Goal: Information Seeking & Learning: Learn about a topic

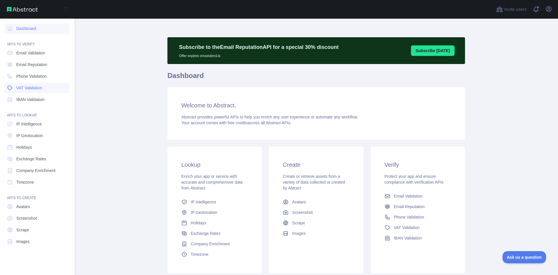
click at [34, 85] on span "VAT Validation" at bounding box center [29, 88] width 26 height 6
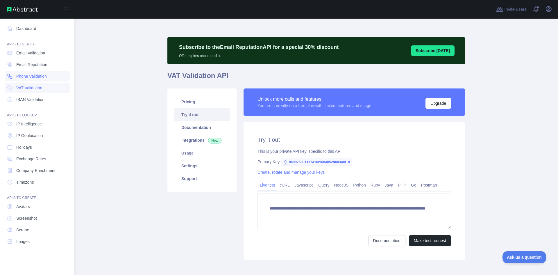
click at [44, 74] on span "Phone Validation" at bounding box center [31, 76] width 31 height 6
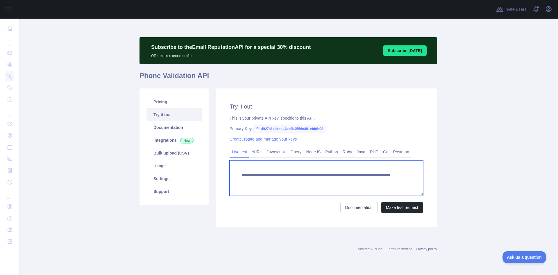
click at [359, 181] on textarea "**********" at bounding box center [327, 177] width 194 height 35
click at [360, 183] on textarea "**********" at bounding box center [327, 177] width 194 height 35
paste textarea "***"
type textarea "**********"
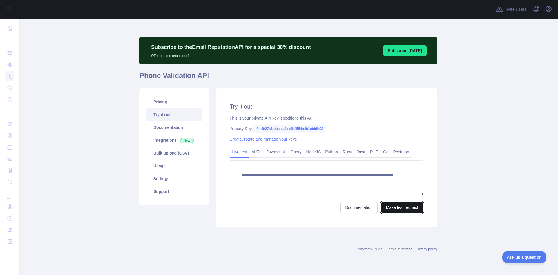
click at [399, 209] on button "Make test request" at bounding box center [402, 207] width 42 height 11
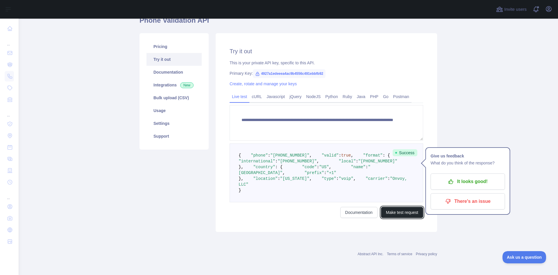
scroll to position [78, 0]
drag, startPoint x: 247, startPoint y: 207, endPoint x: 286, endPoint y: 206, distance: 38.4
click at [286, 202] on pre "{ "phone" : "+19494907725" , "valid" : true , "format" : { "international" : "+…" at bounding box center [327, 172] width 194 height 59
click at [339, 181] on span ""voip"" at bounding box center [346, 178] width 15 height 5
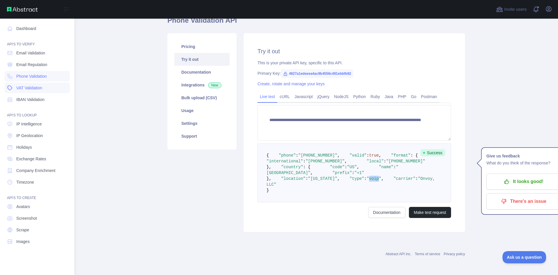
click at [50, 89] on link "VAT Validation" at bounding box center [37, 88] width 65 height 10
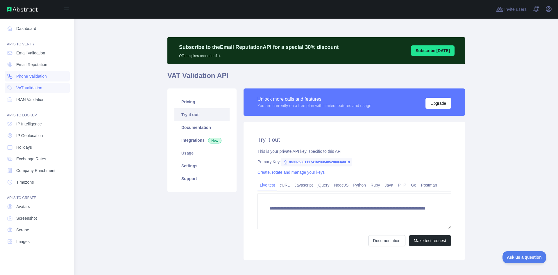
click at [42, 76] on span "Phone Validation" at bounding box center [31, 76] width 31 height 6
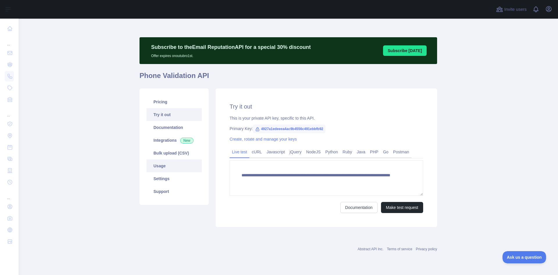
click at [160, 168] on link "Usage" at bounding box center [173, 165] width 55 height 13
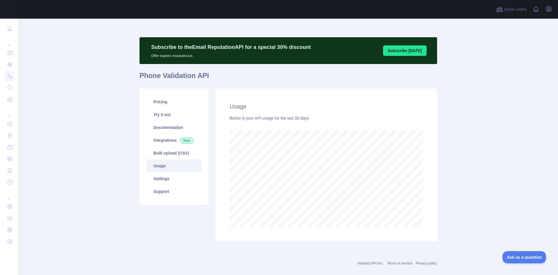
scroll to position [256, 535]
click at [173, 97] on link "Pricing" at bounding box center [173, 101] width 55 height 13
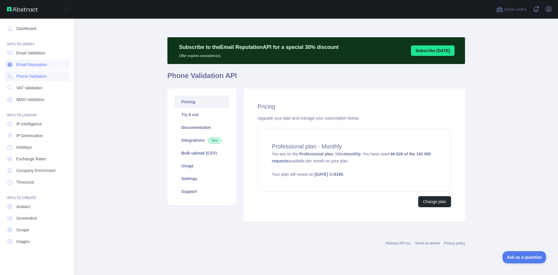
click at [43, 64] on span "Email Reputation" at bounding box center [31, 65] width 31 height 6
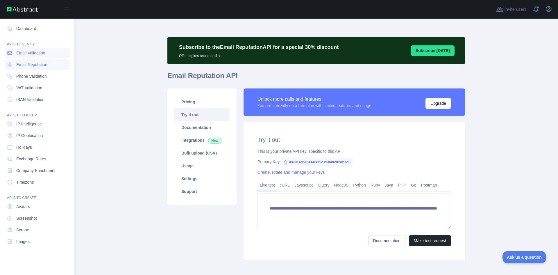
click at [48, 56] on link "Email Validation" at bounding box center [37, 53] width 65 height 10
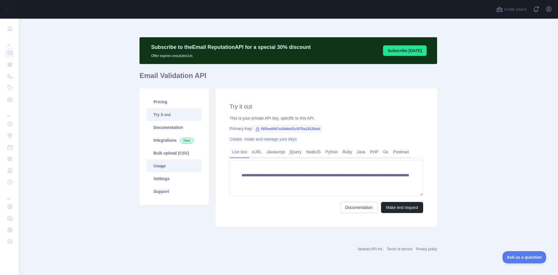
click at [169, 170] on link "Usage" at bounding box center [173, 165] width 55 height 13
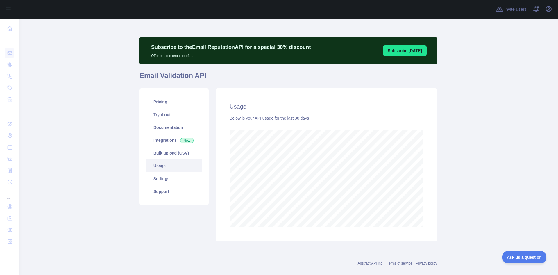
scroll to position [256, 535]
click at [157, 104] on link "Pricing" at bounding box center [173, 101] width 55 height 13
